Goal: Entertainment & Leisure: Consume media (video, audio)

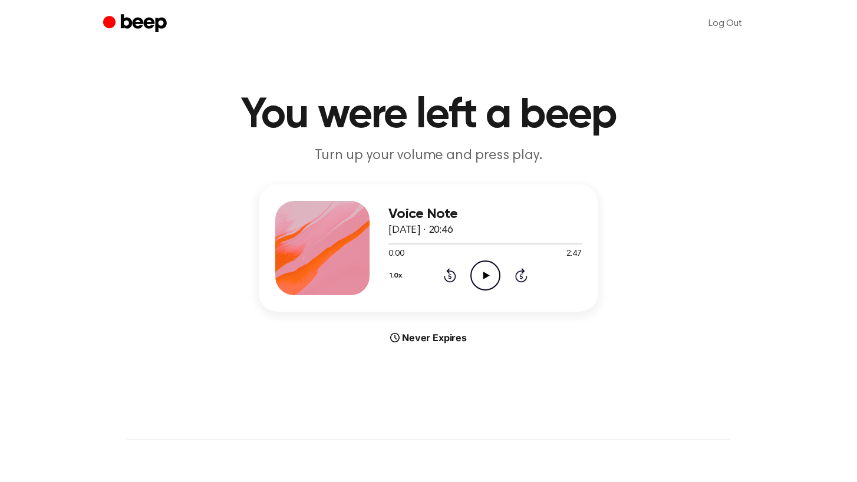
click at [485, 274] on icon at bounding box center [486, 276] width 6 height 8
click at [479, 278] on icon "Play Audio" at bounding box center [485, 276] width 30 height 30
click at [479, 278] on icon "Pause Audio" at bounding box center [485, 276] width 30 height 30
drag, startPoint x: 419, startPoint y: 244, endPoint x: 387, endPoint y: 244, distance: 31.8
click at [386, 244] on div "Voice Note 30 tháng 7, 2025 · 21:14 0:24 2:26 Your browser does not support the…" at bounding box center [429, 248] width 340 height 127
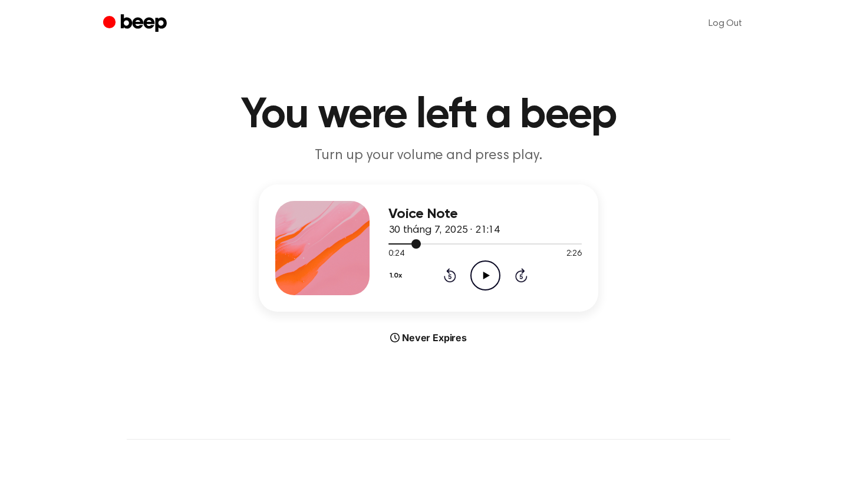
click at [390, 245] on div at bounding box center [485, 243] width 193 height 9
click at [477, 280] on icon "Play Audio" at bounding box center [485, 276] width 30 height 30
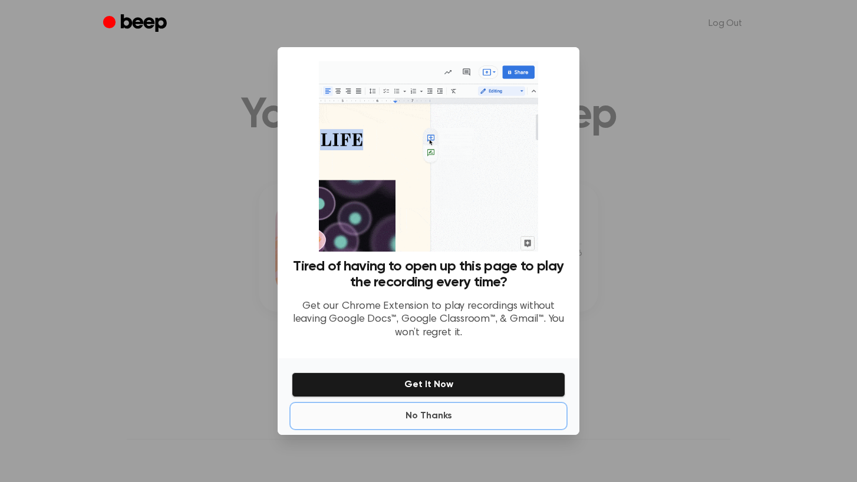
click at [443, 421] on button "No Thanks" at bounding box center [429, 416] width 274 height 24
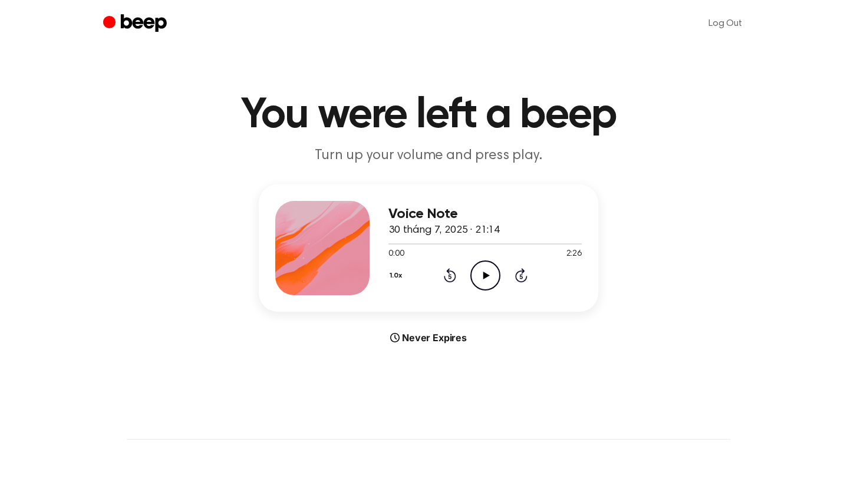
click at [491, 279] on icon "Play Audio" at bounding box center [485, 276] width 30 height 30
click at [491, 279] on icon "Pause Audio" at bounding box center [485, 276] width 30 height 30
click at [480, 272] on icon "Play Audio" at bounding box center [485, 276] width 30 height 30
click at [480, 272] on icon "Pause Audio" at bounding box center [485, 276] width 30 height 30
click at [480, 272] on icon "Play Audio" at bounding box center [485, 276] width 30 height 30
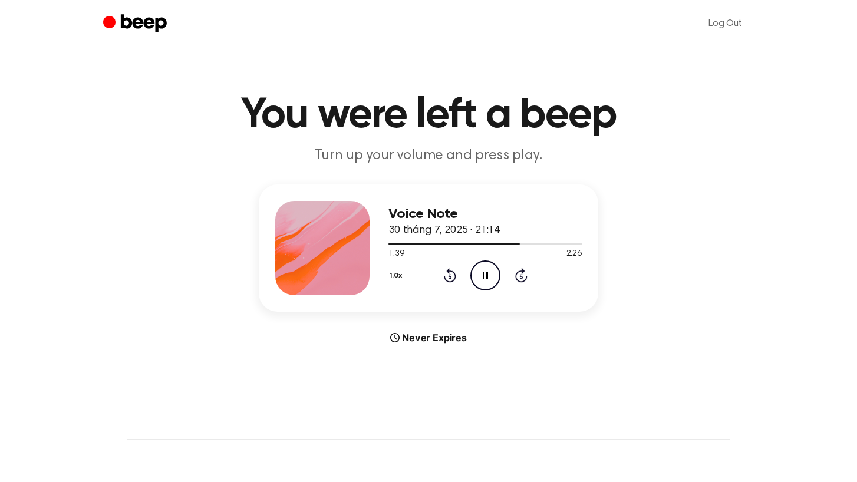
click at [480, 272] on icon "Pause Audio" at bounding box center [485, 276] width 30 height 30
click at [480, 272] on icon "Play Audio" at bounding box center [485, 276] width 30 height 30
click at [480, 272] on icon "Pause Audio" at bounding box center [485, 276] width 30 height 30
click at [480, 272] on icon "Play Audio" at bounding box center [485, 276] width 30 height 30
click at [480, 272] on icon "Pause Audio" at bounding box center [485, 276] width 30 height 30
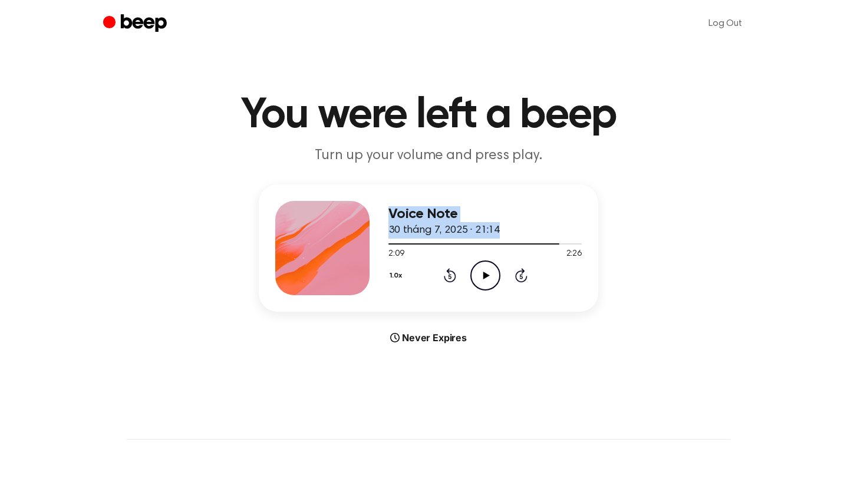
drag, startPoint x: 559, startPoint y: 243, endPoint x: 324, endPoint y: 244, distance: 235.3
click at [324, 244] on div "Voice Note 30 tháng 7, 2025 · 21:14 2:09 2:26 Your browser does not support the…" at bounding box center [429, 248] width 340 height 127
drag, startPoint x: 557, startPoint y: 241, endPoint x: 366, endPoint y: 235, distance: 190.5
click at [366, 235] on div "Voice Note 30 tháng 7, 2025 · 21:14 2:09 2:26 Your browser does not support the…" at bounding box center [429, 248] width 340 height 127
click at [389, 245] on div at bounding box center [485, 243] width 193 height 9
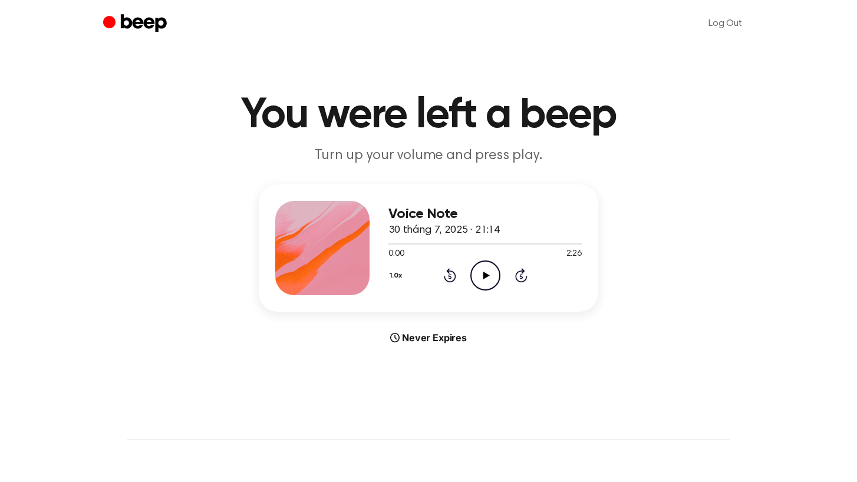
click at [481, 272] on icon "Play Audio" at bounding box center [485, 276] width 30 height 30
click at [481, 272] on icon "Pause Audio" at bounding box center [485, 276] width 30 height 30
click at [498, 262] on icon "Play Audio" at bounding box center [485, 276] width 30 height 30
click at [474, 278] on icon "Pause Audio" at bounding box center [485, 276] width 30 height 30
click at [474, 278] on icon "Play Audio" at bounding box center [485, 276] width 30 height 30
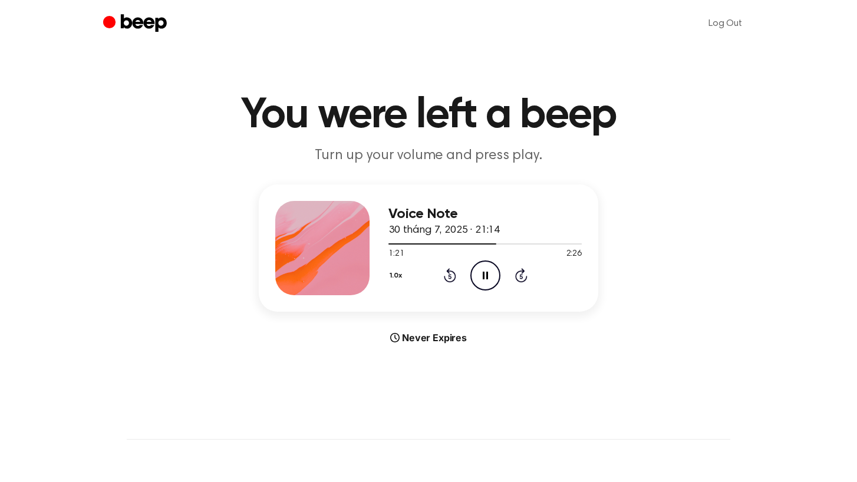
click at [470, 275] on icon "Pause Audio" at bounding box center [485, 276] width 30 height 30
click at [470, 275] on icon "Play Audio" at bounding box center [485, 276] width 30 height 30
click at [470, 275] on icon "Pause Audio" at bounding box center [485, 276] width 30 height 30
click at [470, 275] on icon "Play Audio" at bounding box center [485, 276] width 30 height 30
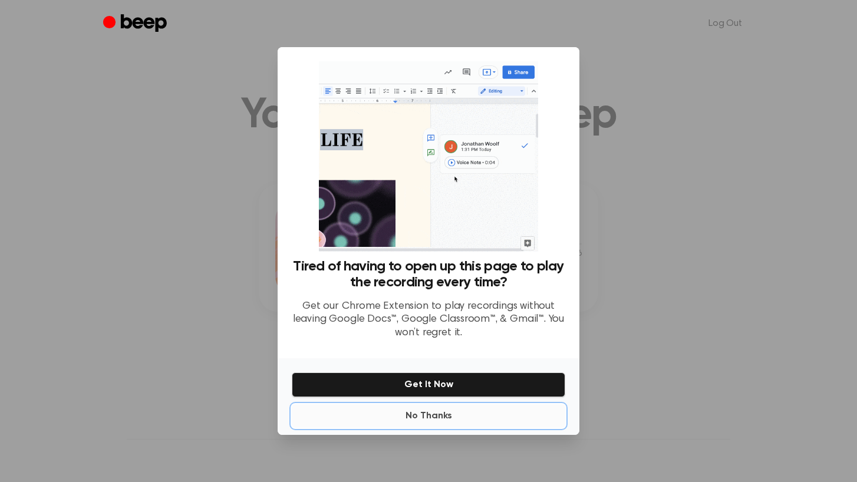
click at [440, 414] on button "No Thanks" at bounding box center [429, 416] width 274 height 24
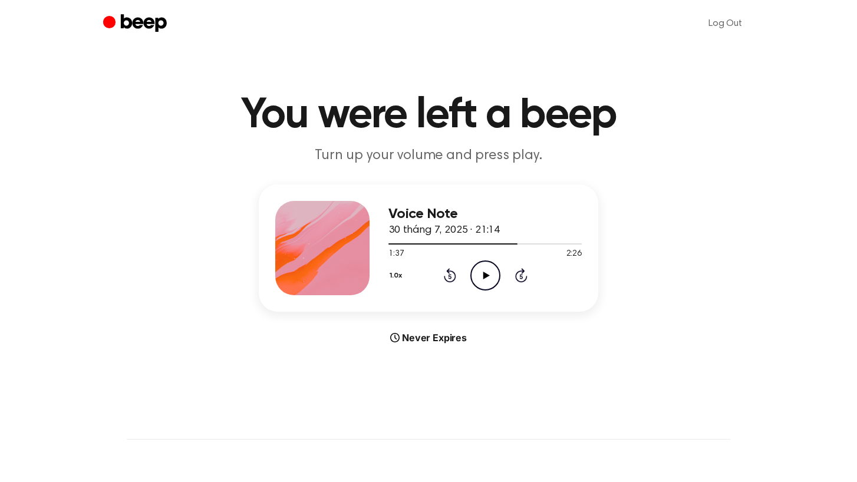
click at [478, 277] on icon "Play Audio" at bounding box center [485, 276] width 30 height 30
click at [478, 277] on icon "Pause Audio" at bounding box center [485, 276] width 30 height 30
click at [478, 277] on icon "Play Audio" at bounding box center [485, 276] width 30 height 30
click at [487, 272] on icon at bounding box center [485, 276] width 5 height 8
click at [479, 271] on icon "Play Audio" at bounding box center [485, 276] width 30 height 30
